Goal: Information Seeking & Learning: Understand process/instructions

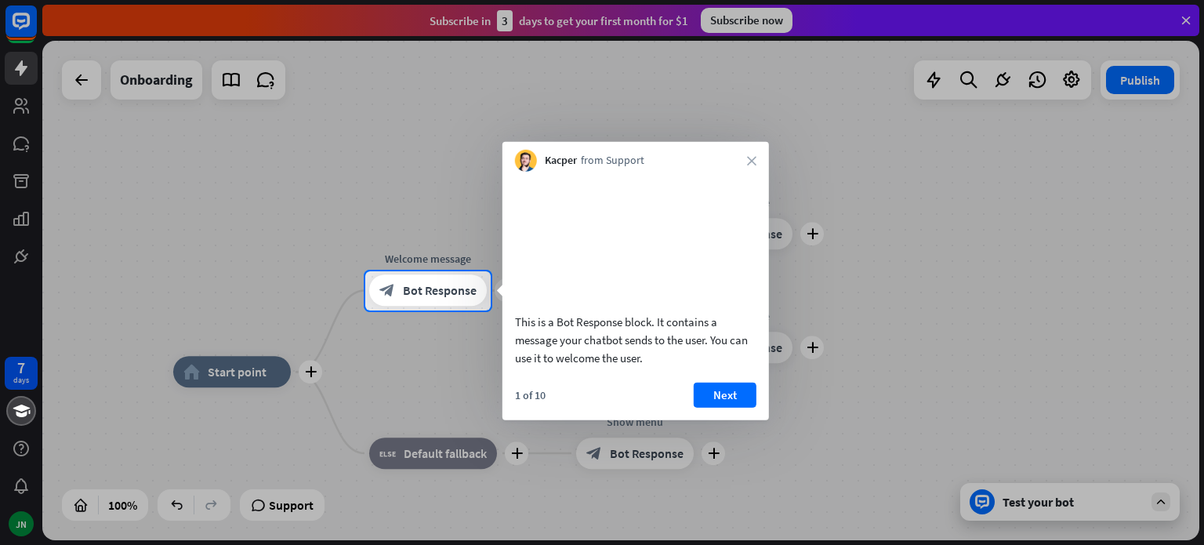
click at [18, 25] on div at bounding box center [602, 135] width 1204 height 271
click at [97, 84] on div at bounding box center [602, 135] width 1204 height 271
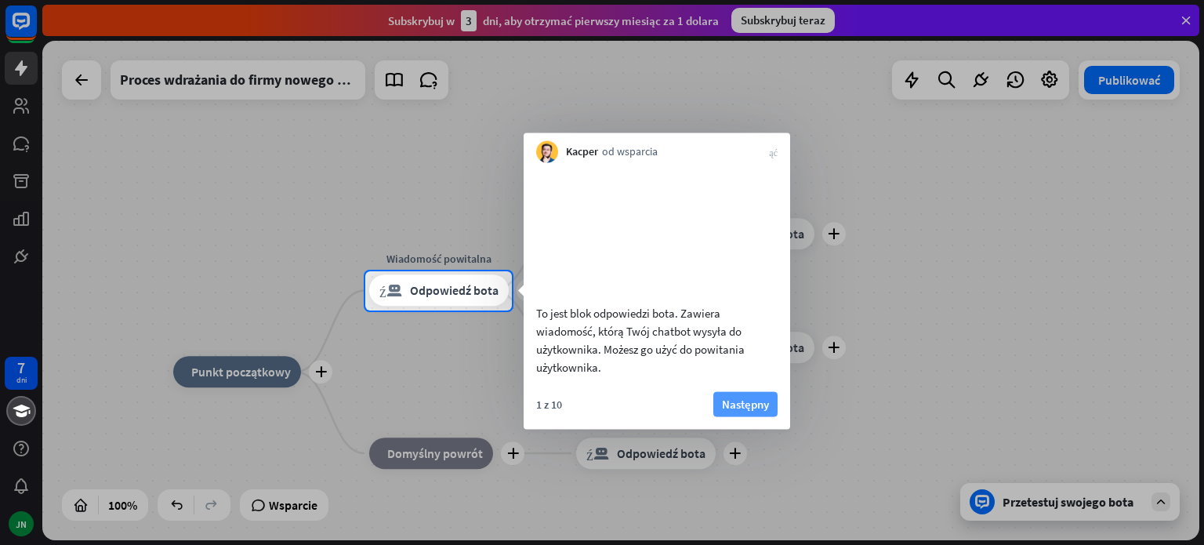
click at [762, 411] on font "Następny" at bounding box center [745, 403] width 47 height 15
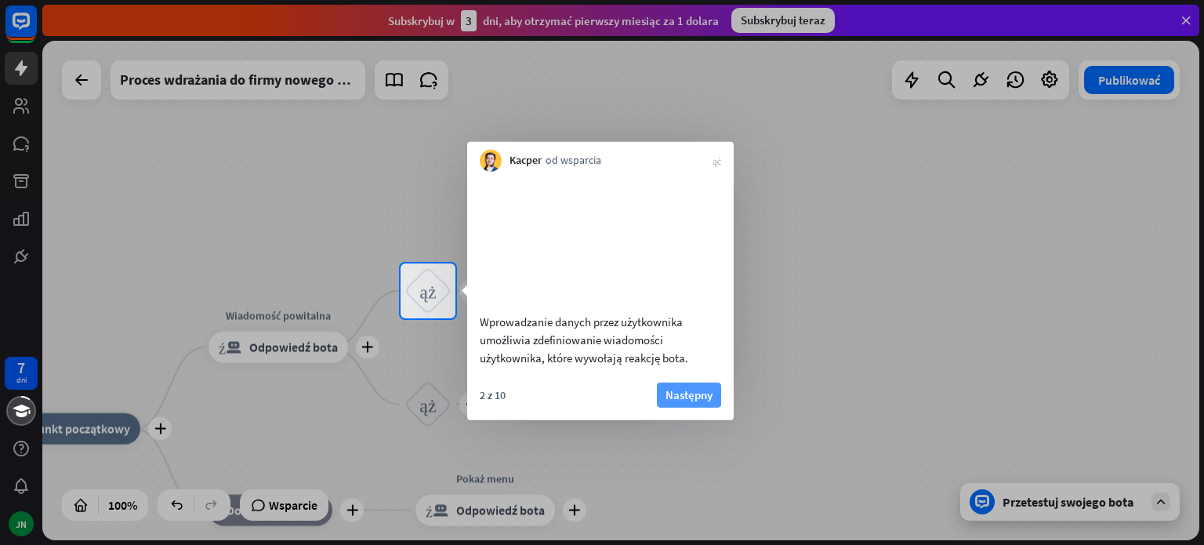
click at [709, 401] on font "Następny" at bounding box center [688, 393] width 47 height 15
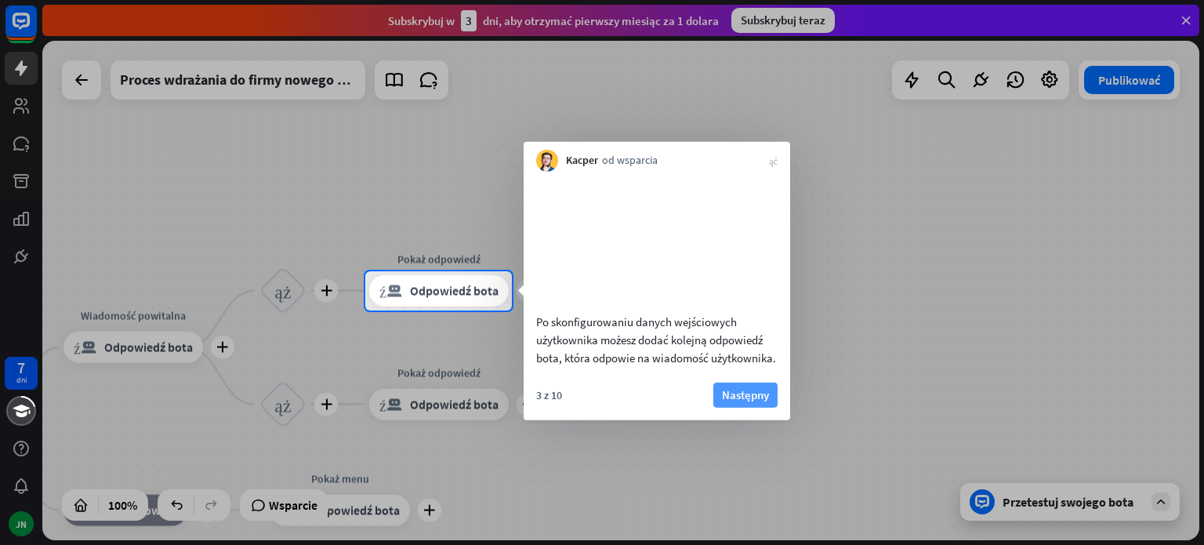
click at [728, 401] on font "Następny" at bounding box center [745, 393] width 47 height 15
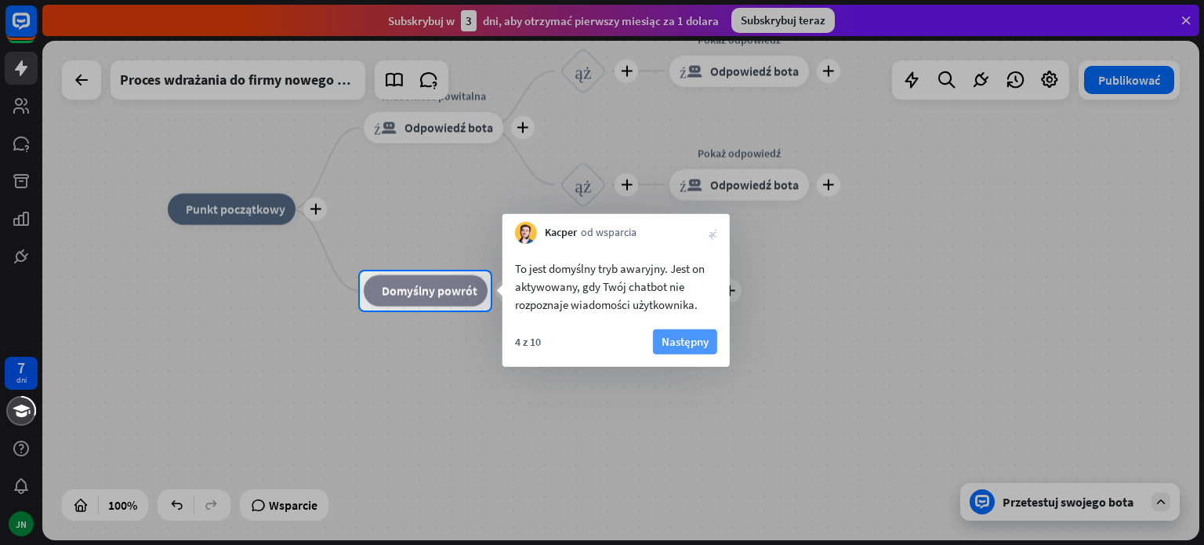
click at [685, 343] on font "Następny" at bounding box center [685, 341] width 47 height 15
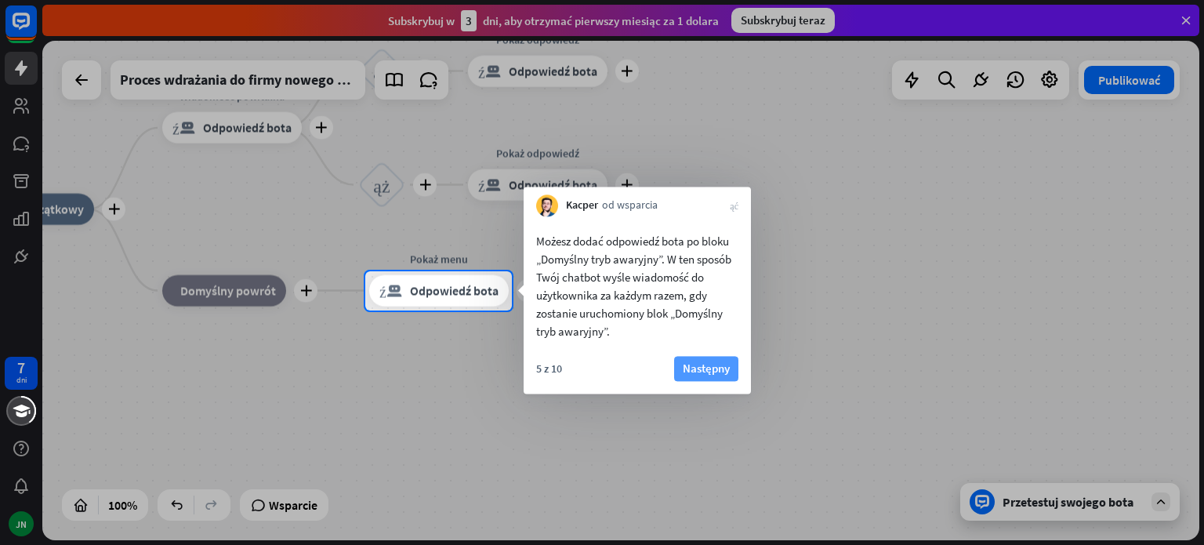
click at [687, 366] on font "Następny" at bounding box center [706, 368] width 47 height 15
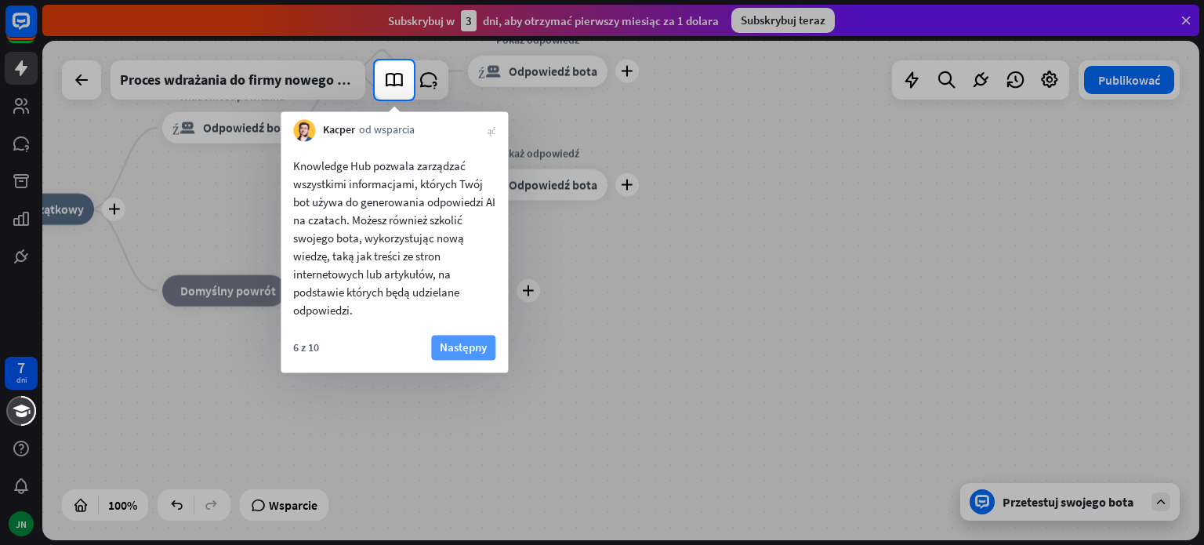
click at [442, 354] on font "Następny" at bounding box center [463, 346] width 47 height 15
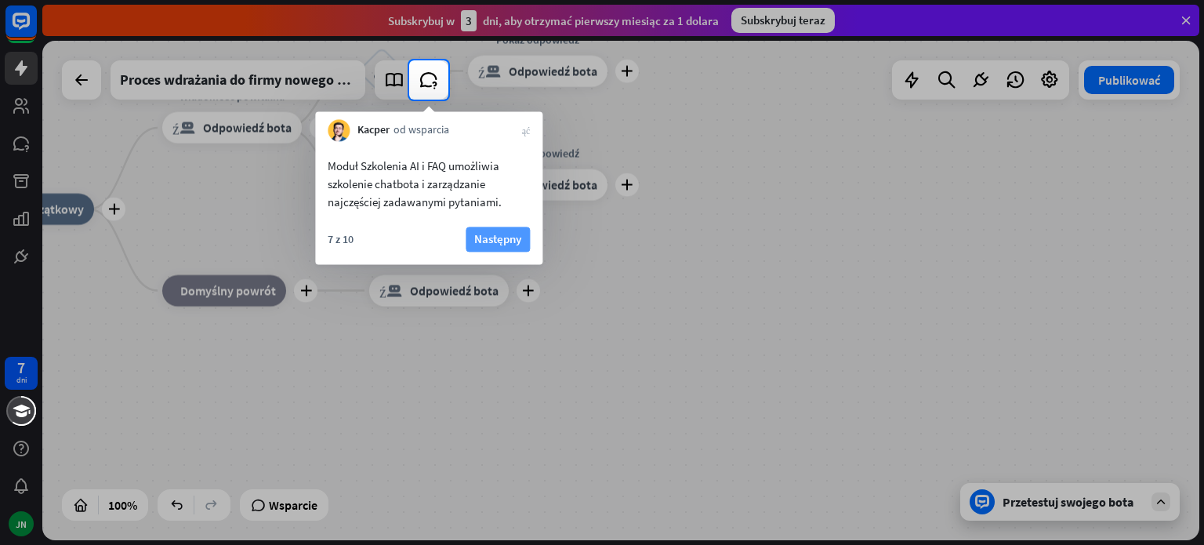
click at [495, 246] on font "Następny" at bounding box center [497, 238] width 47 height 15
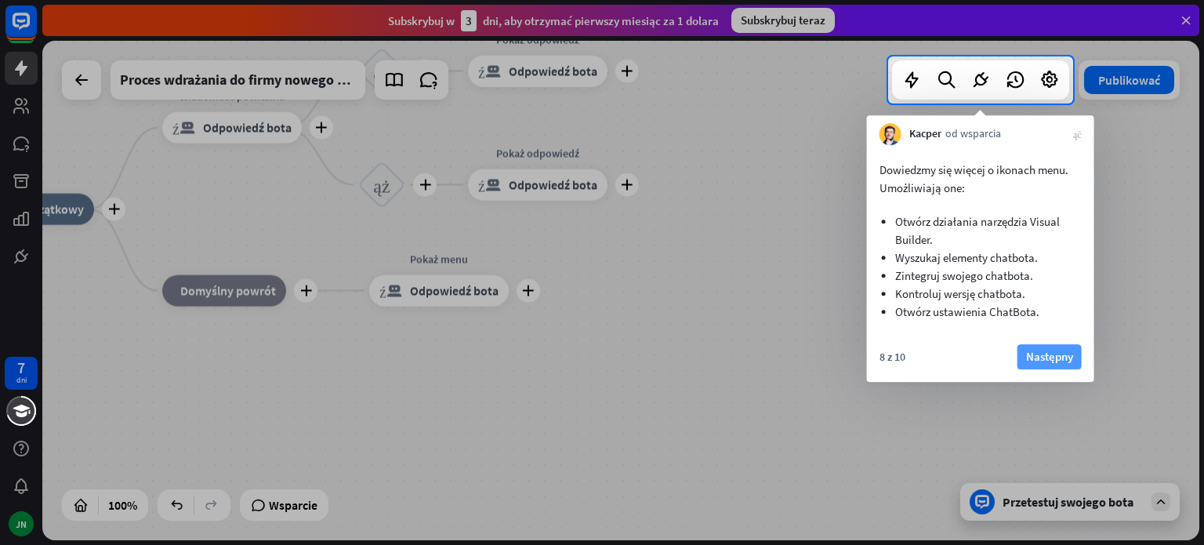
click at [1029, 349] on font "Następny" at bounding box center [1049, 356] width 47 height 15
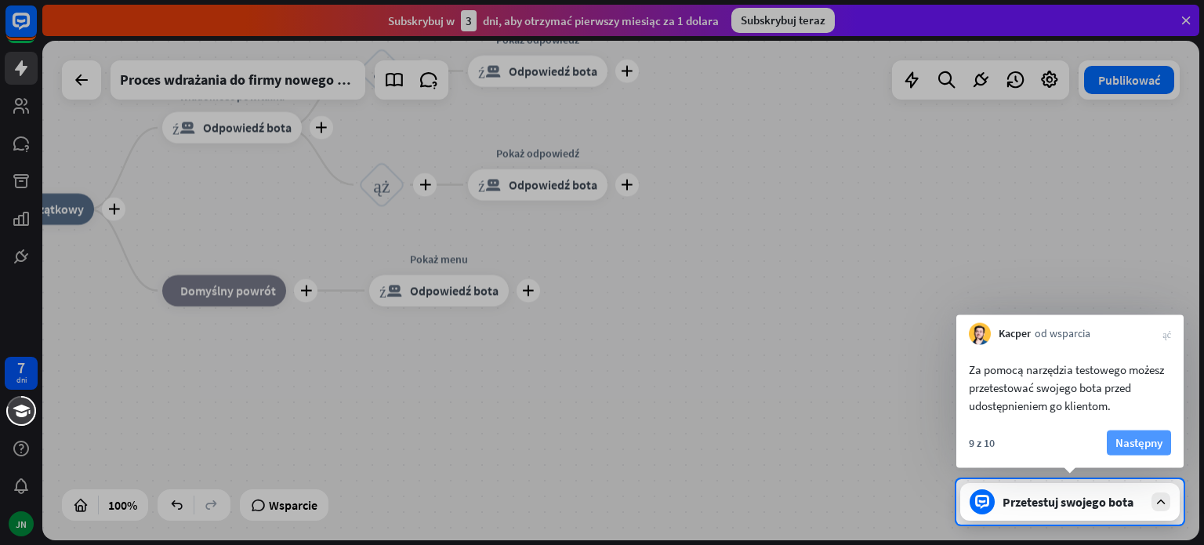
click at [1129, 443] on font "Następny" at bounding box center [1138, 442] width 47 height 15
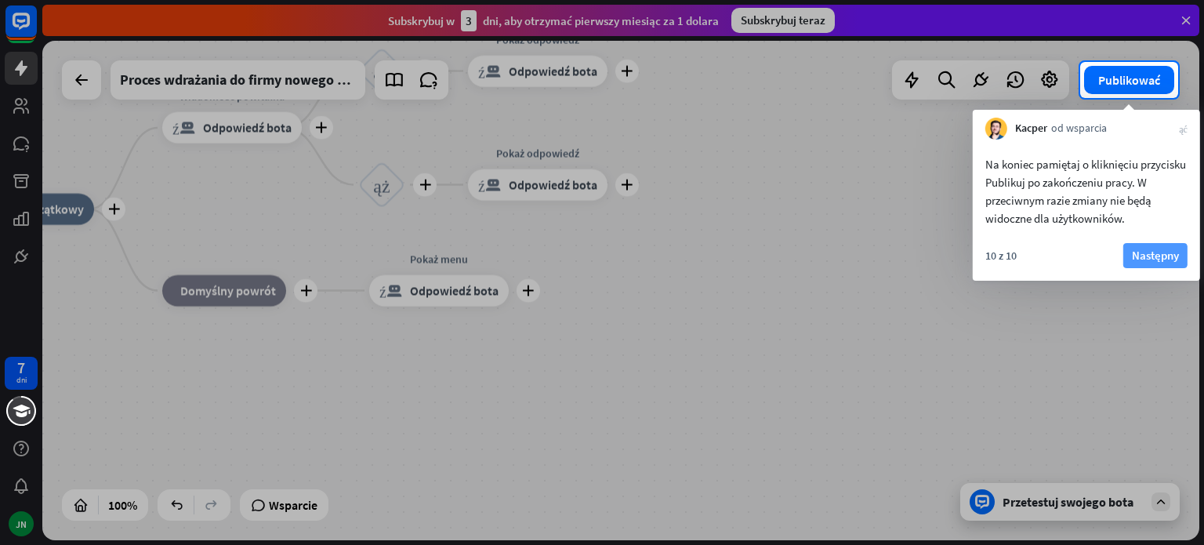
click at [1151, 256] on font "Następny" at bounding box center [1155, 255] width 47 height 15
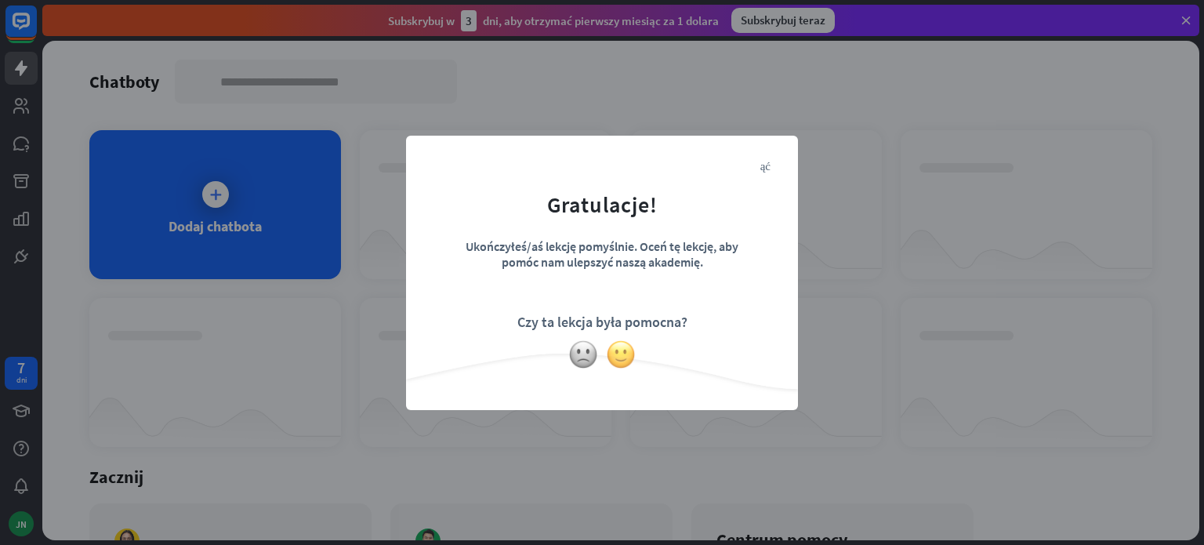
click at [628, 353] on img at bounding box center [621, 354] width 30 height 30
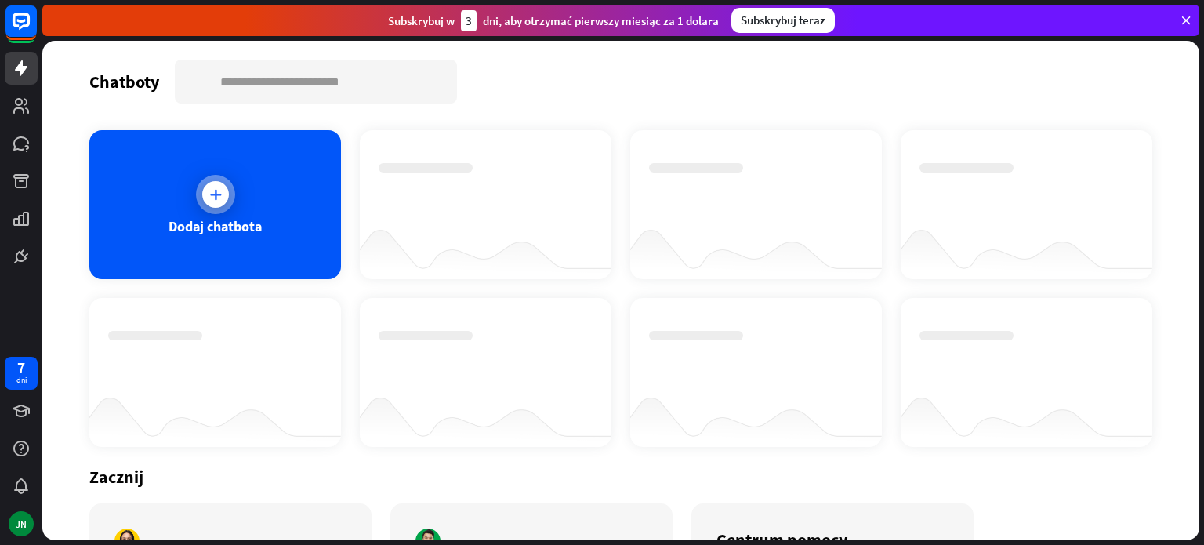
click at [218, 194] on icon at bounding box center [216, 195] width 16 height 16
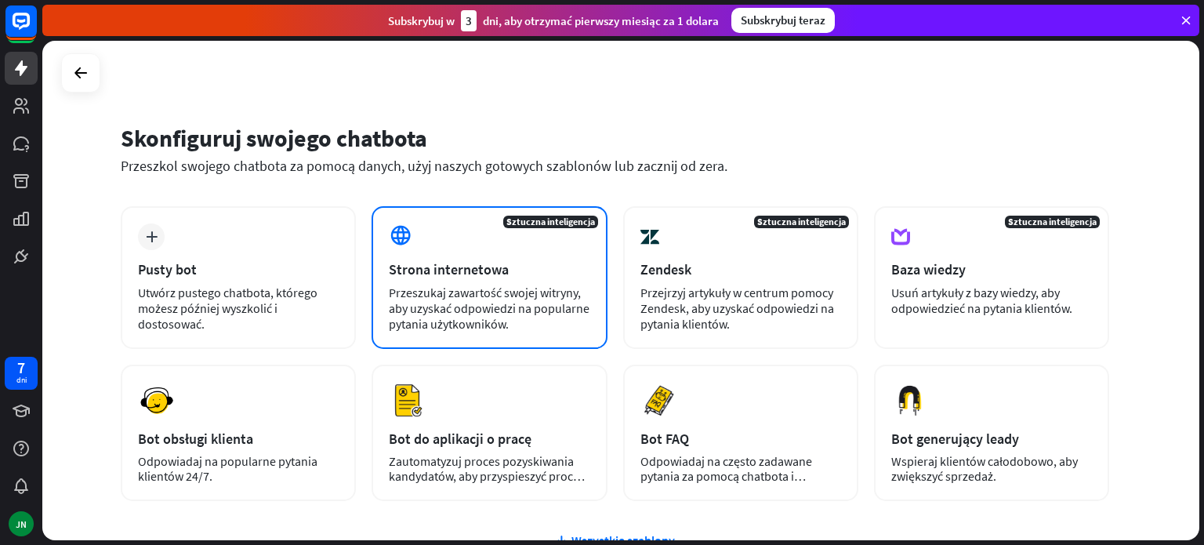
click at [486, 328] on font "Przeszukaj zawartość swojej witryny, aby uzyskać odpowiedzi na popularne pytani…" at bounding box center [489, 308] width 201 height 47
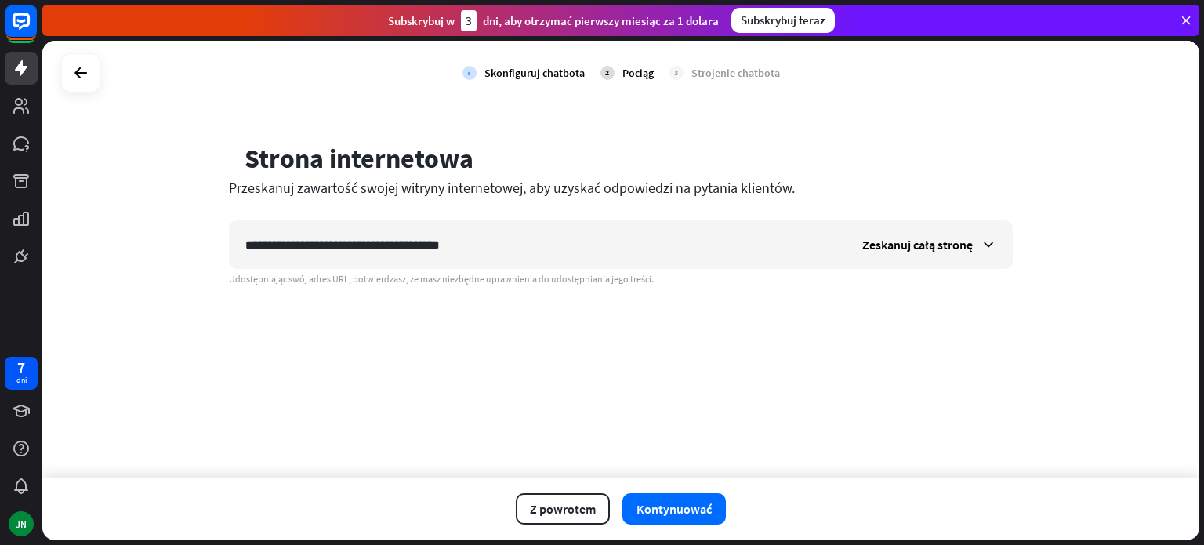
type input "**********"
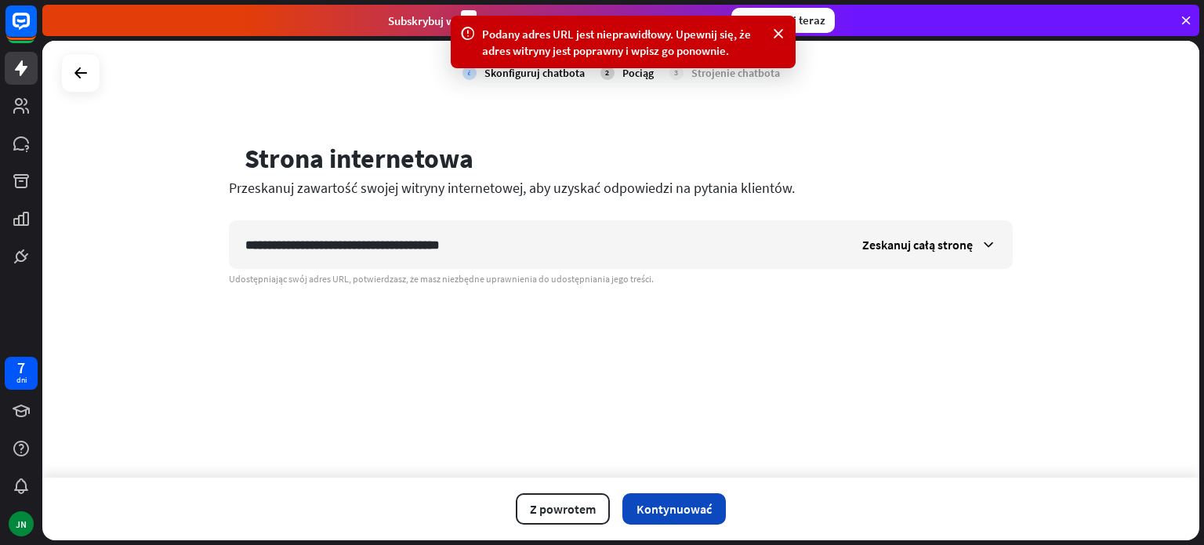
click at [692, 520] on button "Kontynuować" at bounding box center [673, 508] width 103 height 31
